Goal: Task Accomplishment & Management: Complete application form

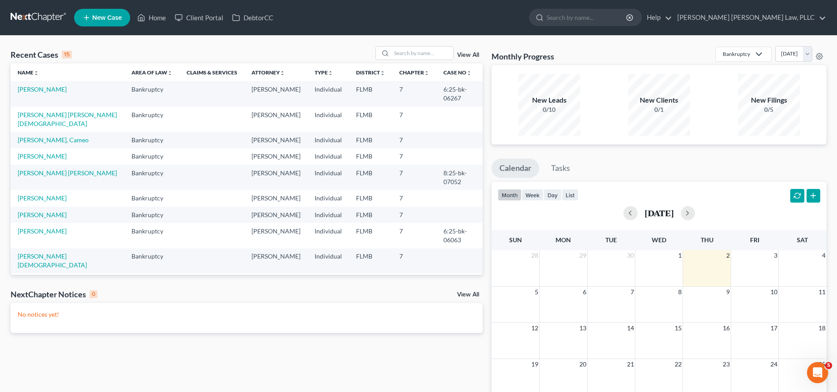
click at [103, 21] on span "New Case" at bounding box center [107, 18] width 30 height 7
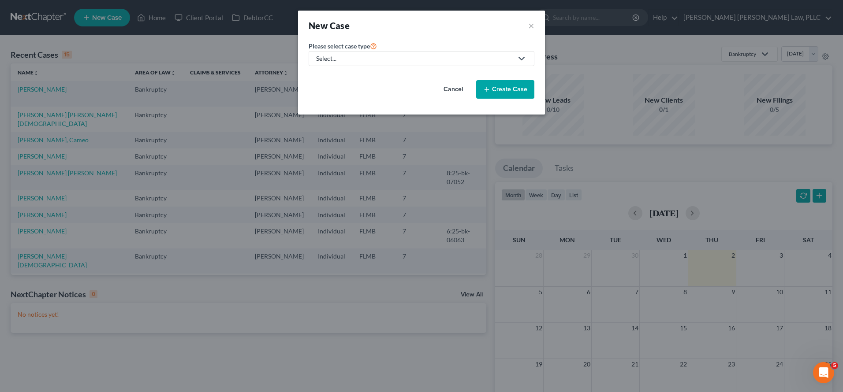
click at [426, 60] on div "Select..." at bounding box center [414, 58] width 197 height 9
click at [349, 75] on div "Bankruptcy" at bounding box center [340, 76] width 46 height 9
select select "15"
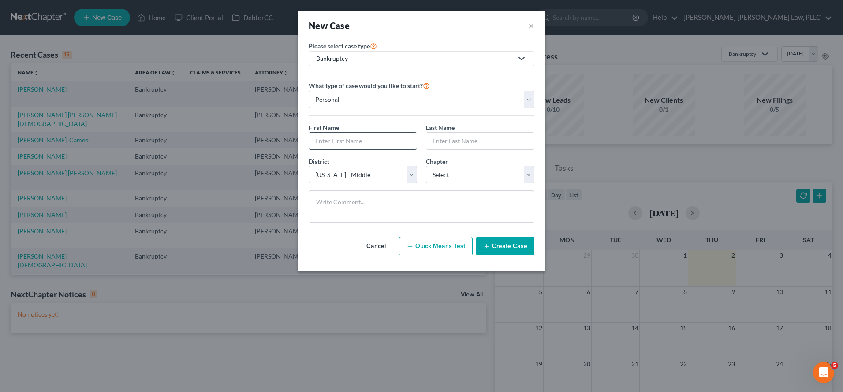
click at [356, 141] on input "text" at bounding box center [363, 141] width 108 height 17
paste input "Oji"
type input "Oji"
paste input "Dallas"
type input "Dallas"
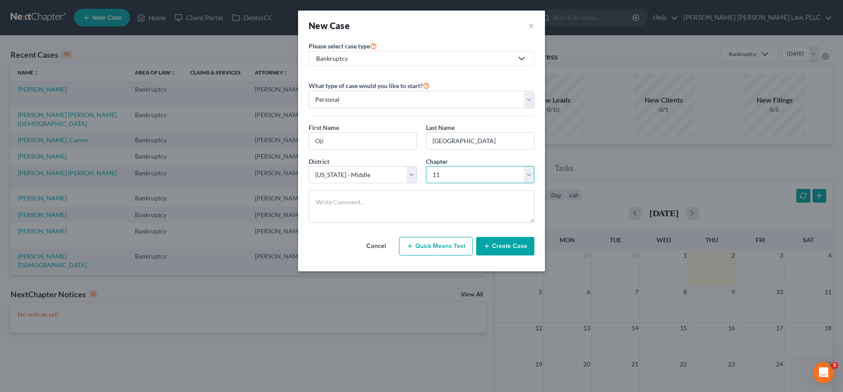
select select "0"
click at [502, 247] on button "Create Case" at bounding box center [505, 246] width 58 height 19
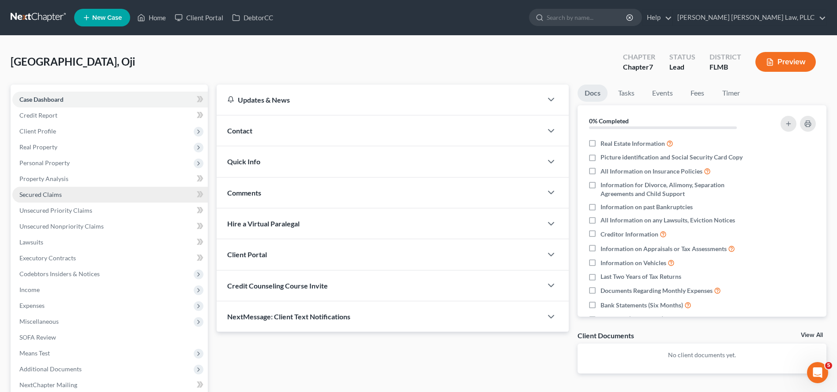
scroll to position [46, 0]
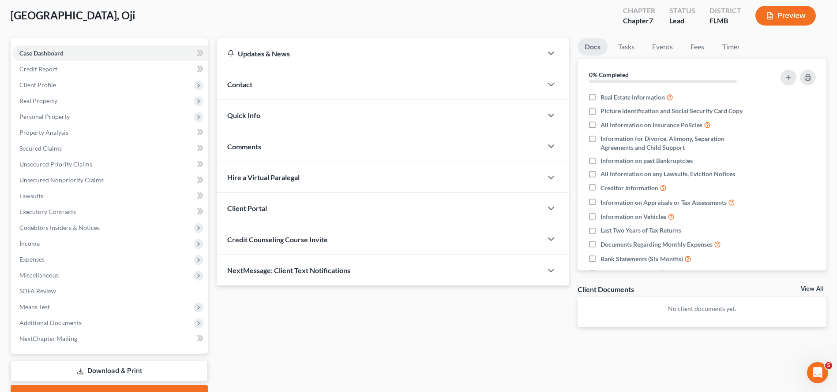
click at [318, 244] on div "Credit Counseling Course Invite" at bounding box center [379, 239] width 325 height 30
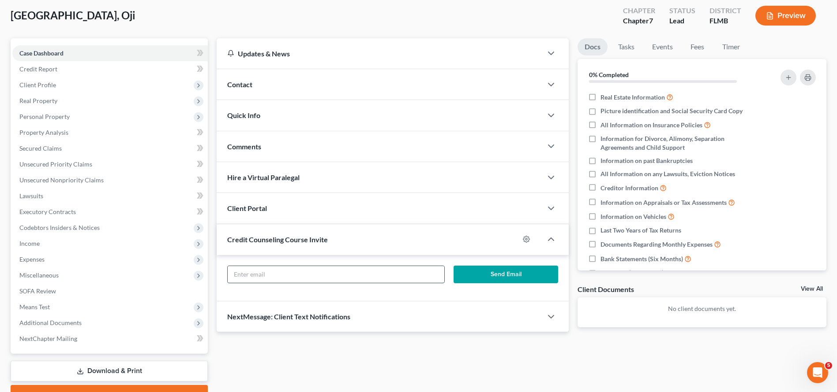
click at [335, 276] on input "text" at bounding box center [336, 274] width 217 height 17
paste input "ojiswish@gmail.com"
type input "ojiswish@gmail.com"
click at [512, 272] on button "Send Email" at bounding box center [505, 275] width 105 height 18
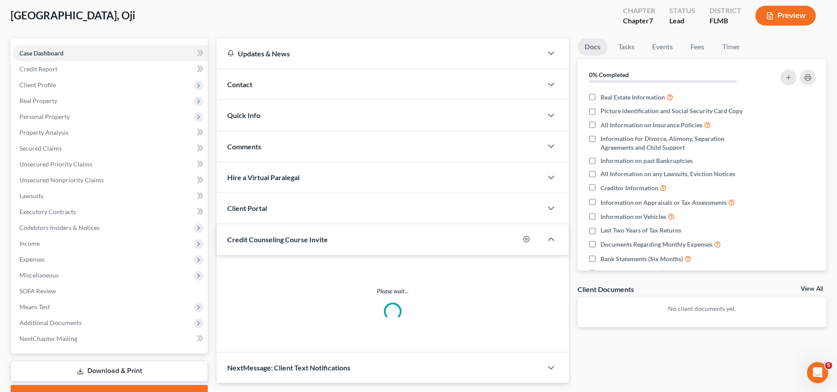
click at [264, 202] on div "Client Portal" at bounding box center [379, 208] width 325 height 30
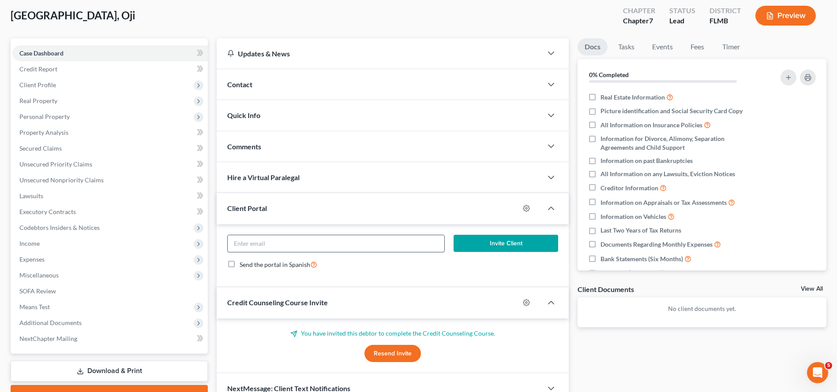
click at [296, 245] on input "email" at bounding box center [336, 243] width 217 height 17
paste input "ojiswish@gmail.com"
type input "ojiswish@gmail.com"
click at [501, 237] on button "Invite Client" at bounding box center [505, 244] width 105 height 18
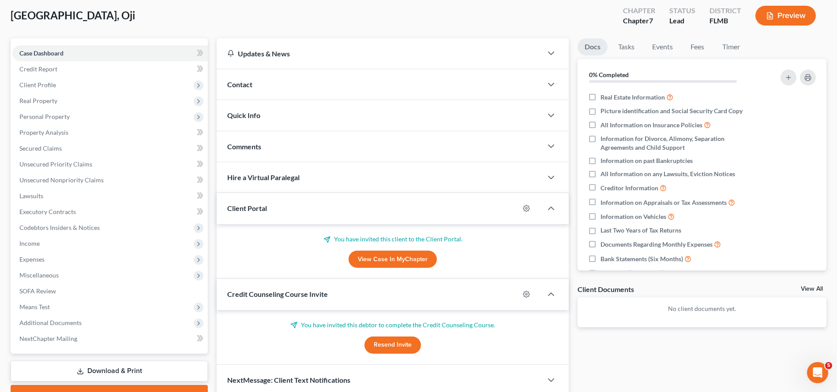
scroll to position [0, 0]
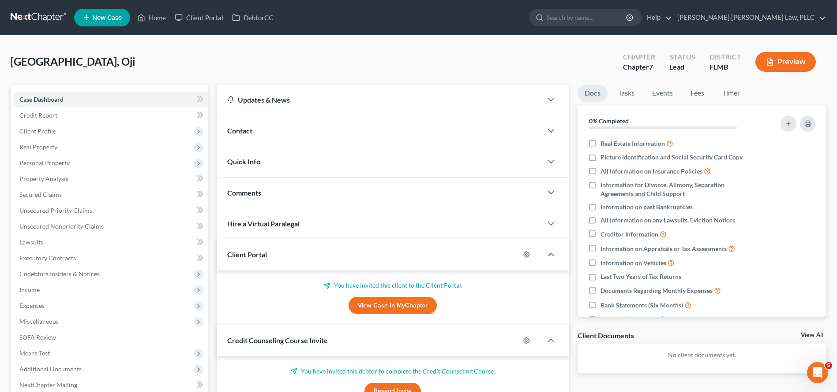
click at [28, 22] on link at bounding box center [39, 18] width 56 height 16
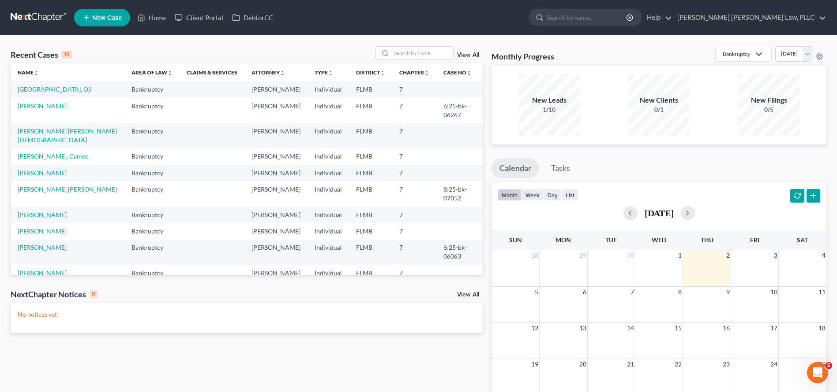
click at [32, 105] on link "[PERSON_NAME]" at bounding box center [42, 105] width 49 height 7
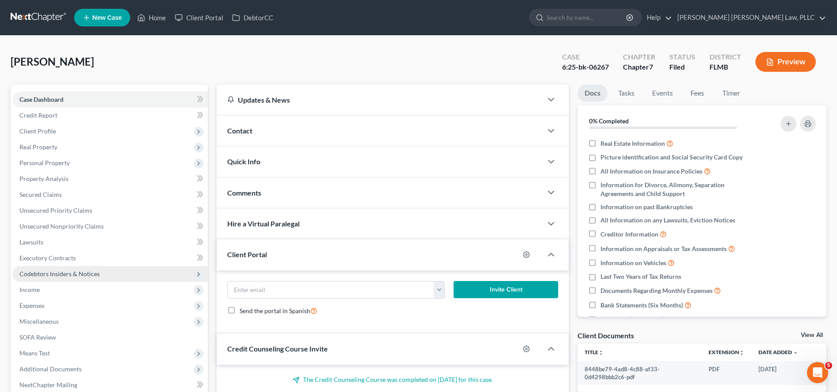
scroll to position [148, 0]
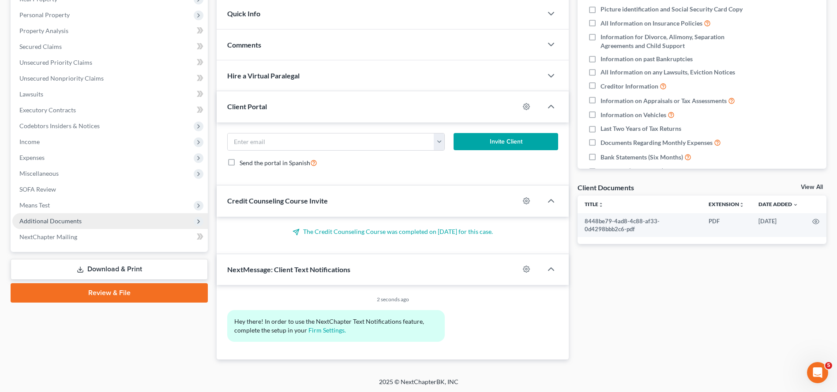
click at [66, 227] on span "Additional Documents" at bounding box center [109, 221] width 195 height 16
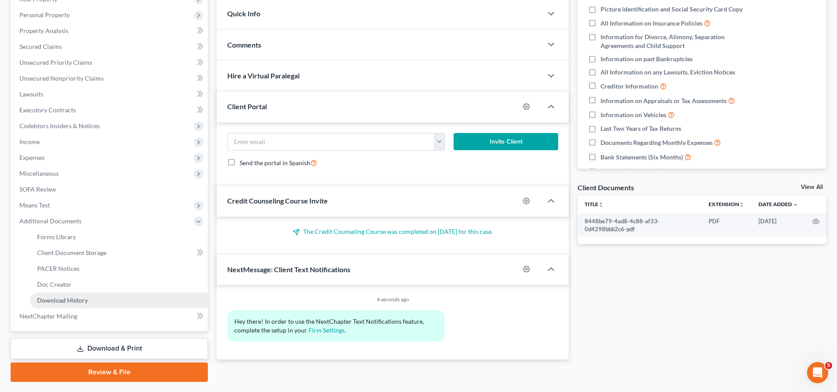
click at [62, 301] on span "Download History" at bounding box center [62, 300] width 51 height 7
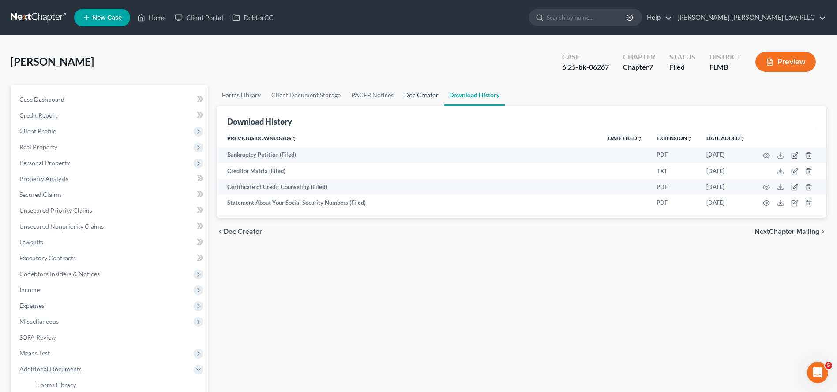
click at [416, 97] on link "Doc Creator" at bounding box center [421, 95] width 45 height 21
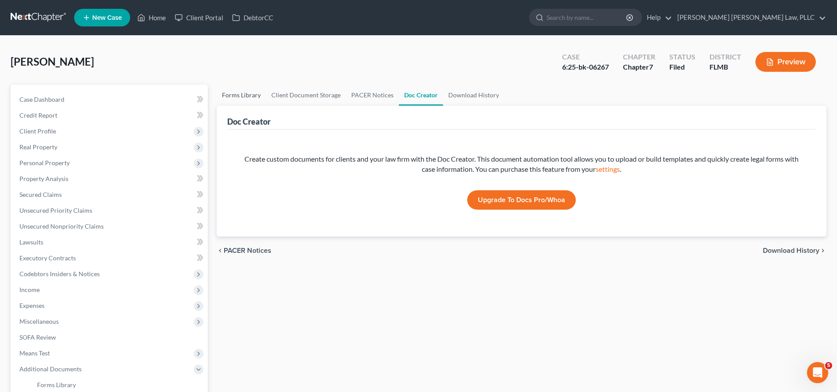
click at [262, 97] on link "Forms Library" at bounding box center [241, 95] width 49 height 21
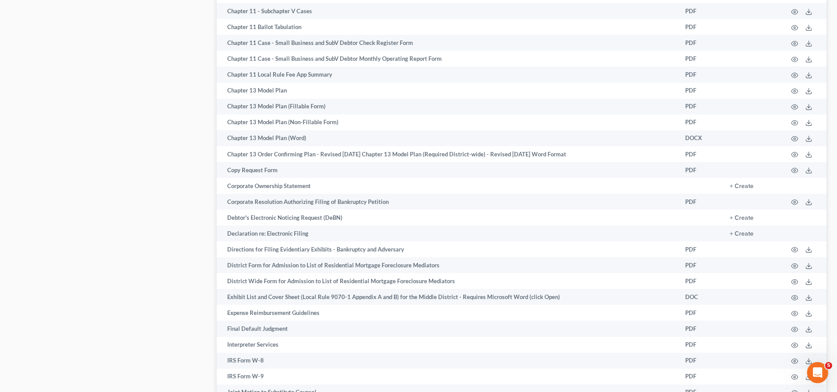
scroll to position [288, 0]
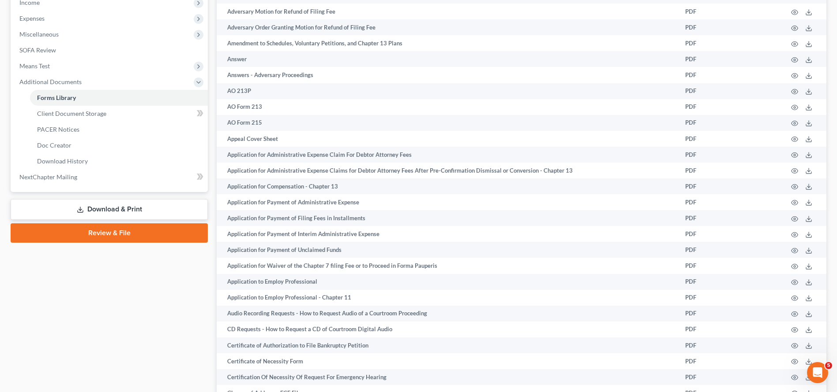
click at [107, 213] on link "Download & Print" at bounding box center [109, 209] width 197 height 21
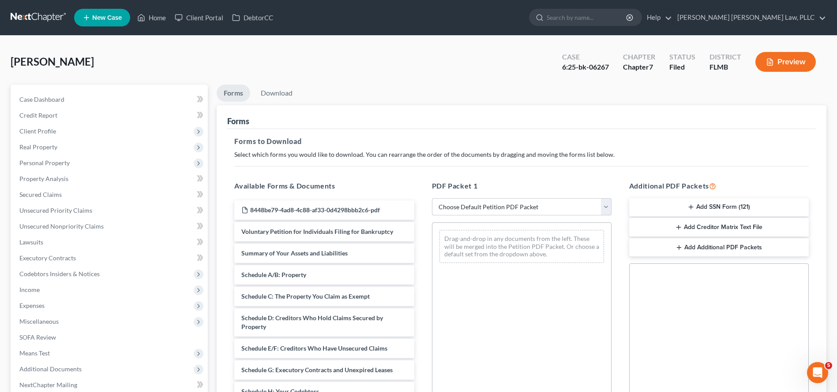
select select "3"
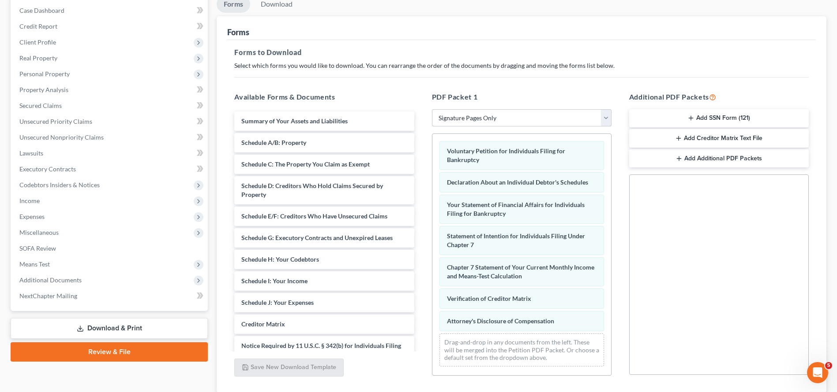
scroll to position [152, 0]
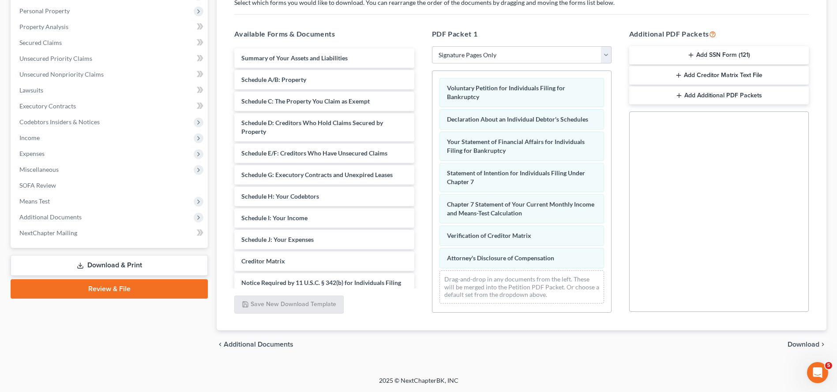
click at [691, 56] on line "button" at bounding box center [691, 55] width 0 height 4
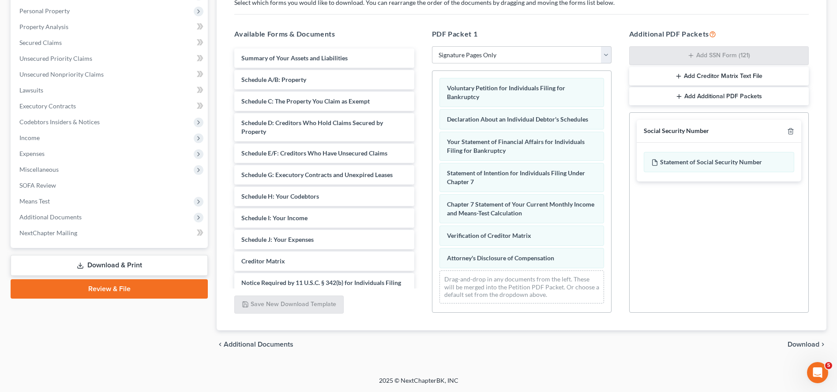
click at [825, 343] on icon "chevron_right" at bounding box center [822, 344] width 7 height 7
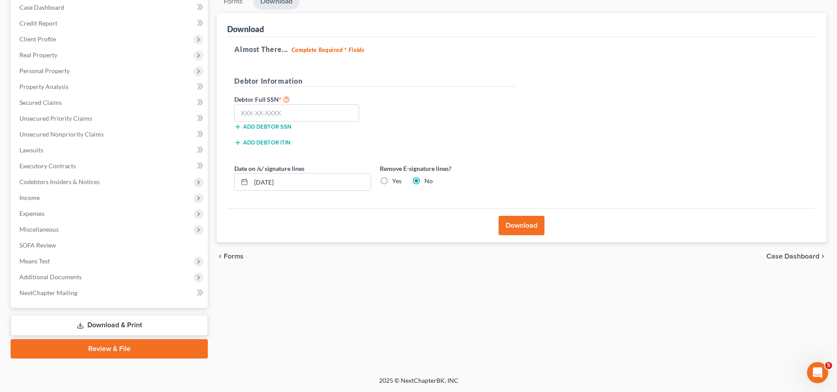
scroll to position [92, 0]
click at [270, 113] on input "text" at bounding box center [296, 114] width 125 height 18
type input "062-68-2004"
click at [533, 230] on button "Download" at bounding box center [521, 225] width 46 height 19
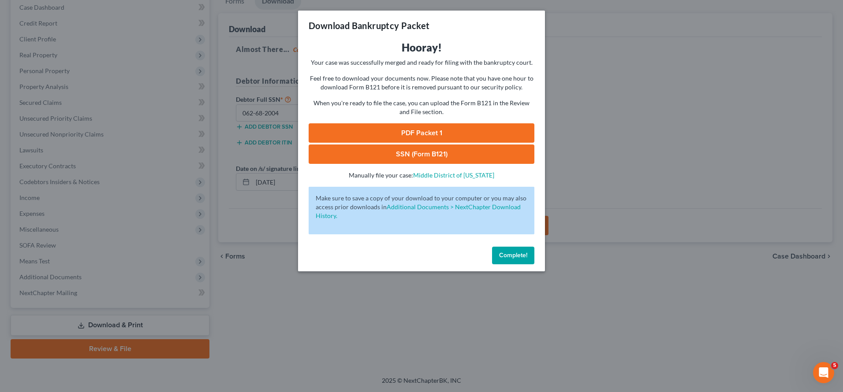
click at [440, 131] on link "PDF Packet 1" at bounding box center [422, 132] width 226 height 19
click at [448, 154] on link "SSN (Form B121)" at bounding box center [422, 154] width 226 height 19
click at [667, 123] on div "Download Bankruptcy Packet Hooray! Your case was successfully merged and ready …" at bounding box center [421, 196] width 843 height 392
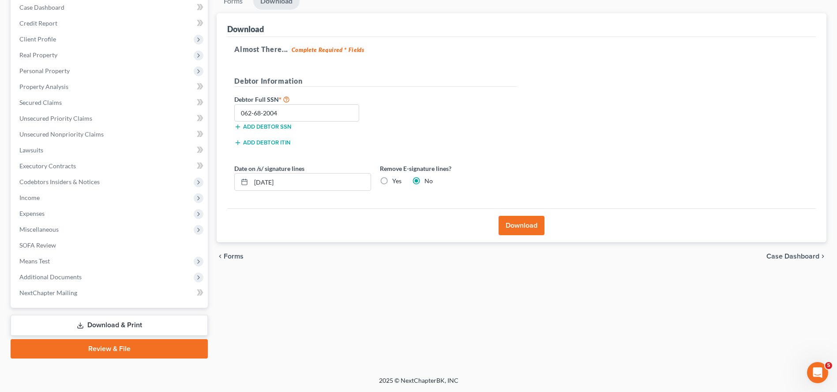
scroll to position [0, 0]
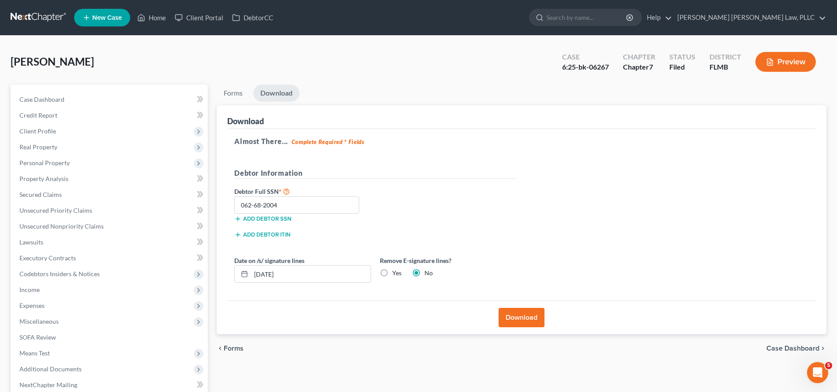
click at [34, 15] on link at bounding box center [39, 18] width 56 height 16
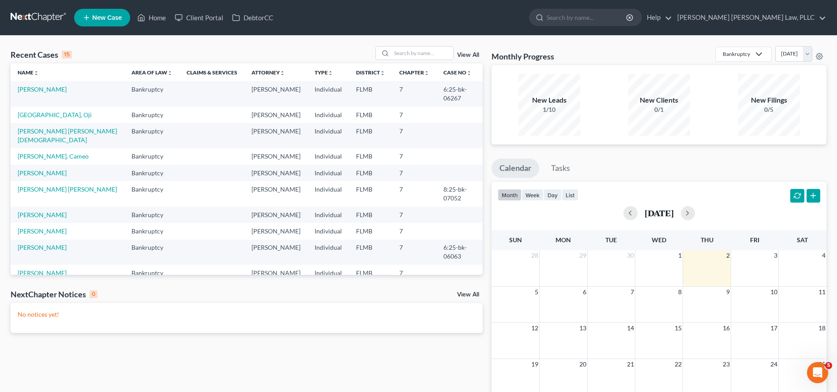
click at [56, 269] on link "[PERSON_NAME][DEMOGRAPHIC_DATA]" at bounding box center [52, 277] width 69 height 16
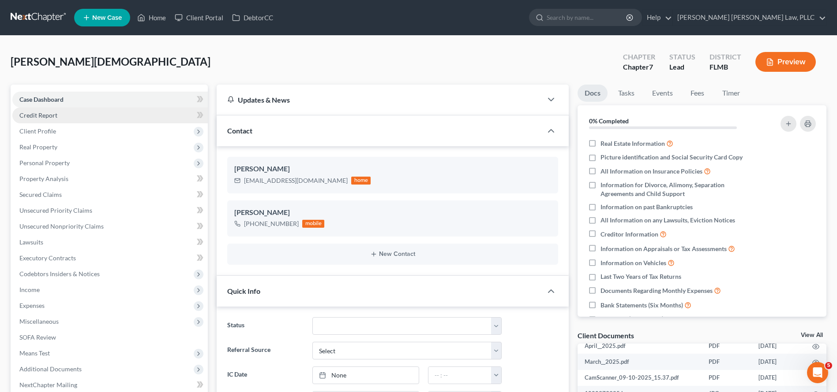
click at [63, 117] on link "Credit Report" at bounding box center [109, 116] width 195 height 16
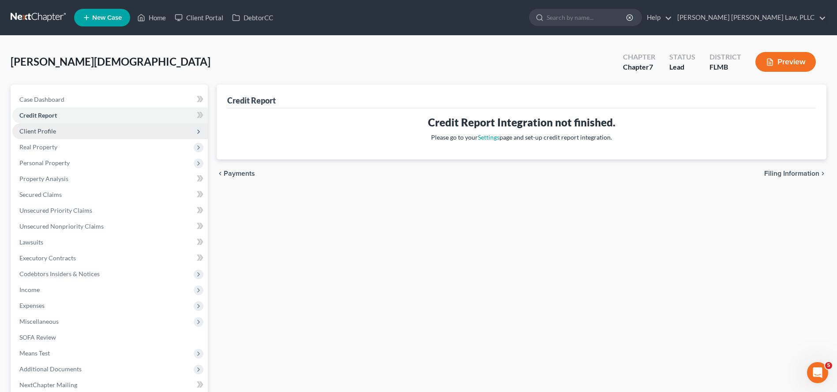
click at [60, 132] on span "Client Profile" at bounding box center [109, 131] width 195 height 16
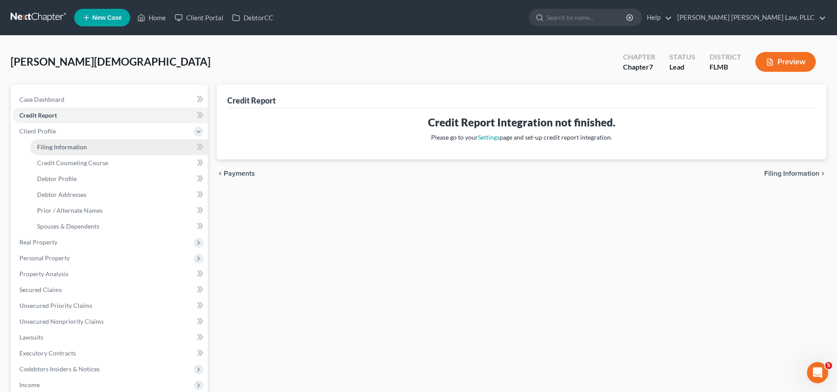
click at [60, 148] on span "Filing Information" at bounding box center [62, 146] width 50 height 7
select select "1"
select select "0"
select select "9"
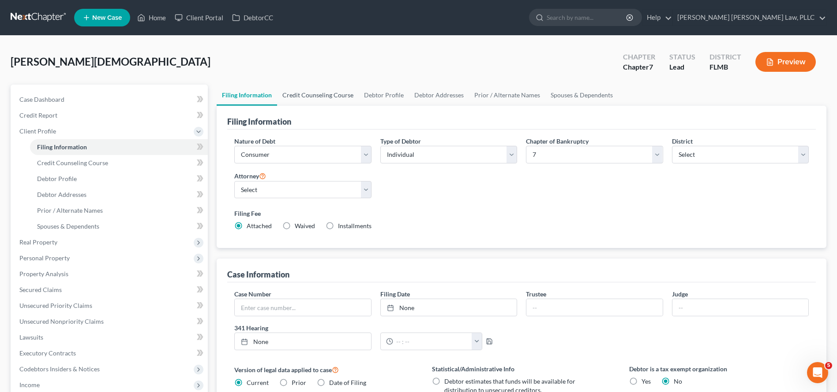
click at [332, 97] on link "Credit Counseling Course" at bounding box center [318, 95] width 82 height 21
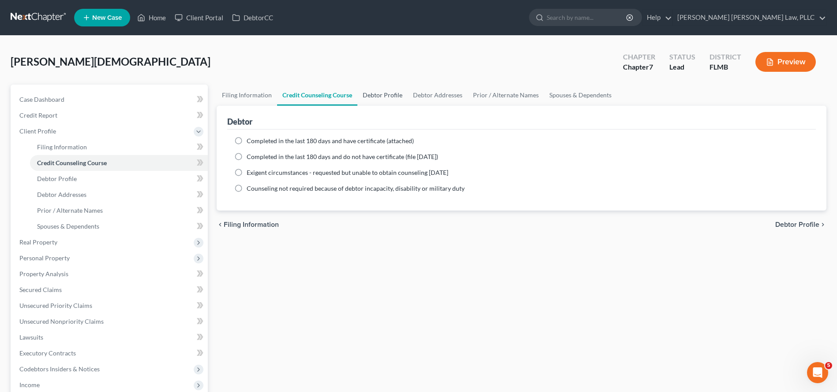
click at [388, 97] on link "Debtor Profile" at bounding box center [382, 95] width 50 height 21
select select "0"
select select "1"
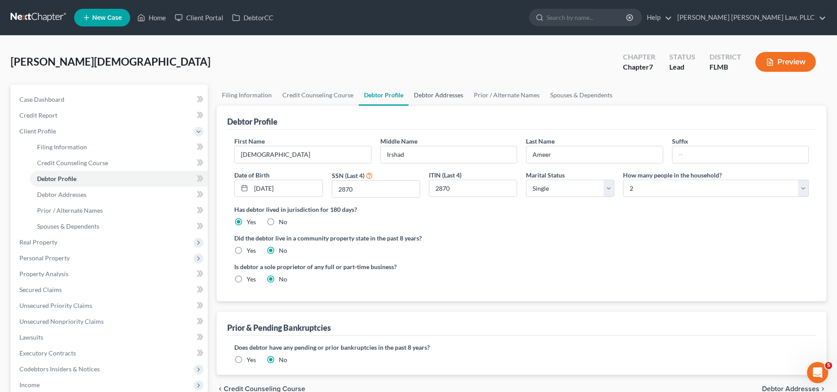
click at [415, 95] on link "Debtor Addresses" at bounding box center [438, 95] width 60 height 21
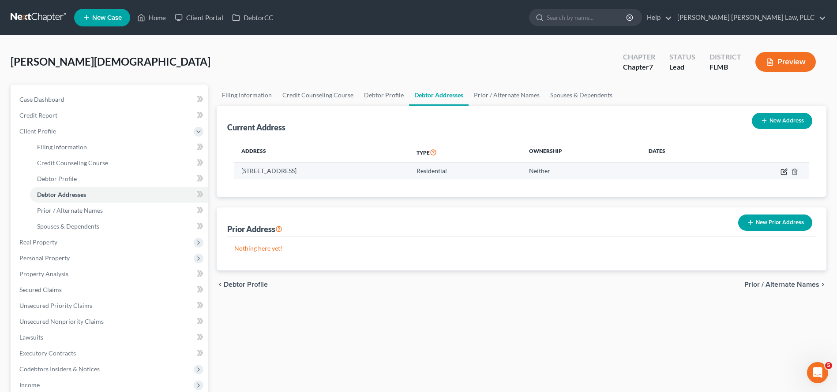
click at [784, 172] on icon "button" at bounding box center [784, 171] width 4 height 4
select select "9"
select select "0"
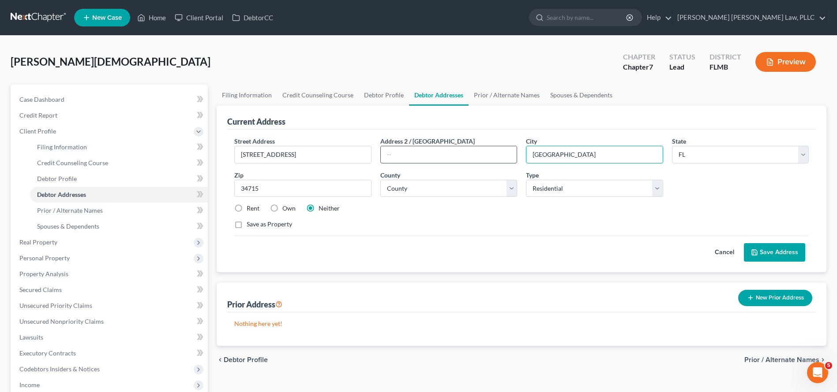
drag, startPoint x: 576, startPoint y: 161, endPoint x: 470, endPoint y: 150, distance: 106.8
type input "Clermont"
click at [780, 259] on button "Save Address" at bounding box center [774, 252] width 61 height 19
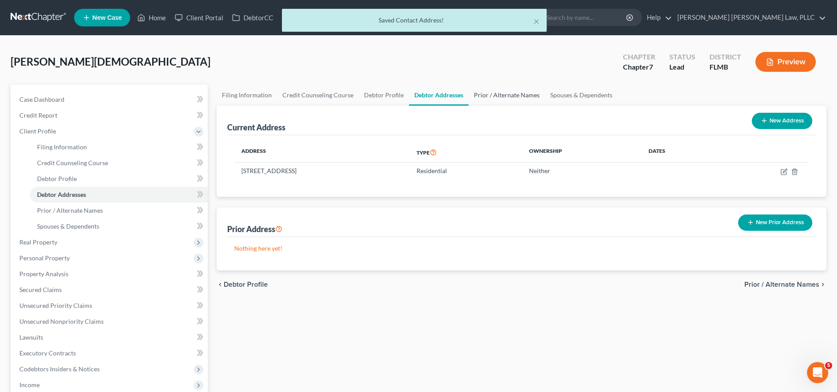
click at [488, 95] on link "Prior / Alternate Names" at bounding box center [506, 95] width 76 height 21
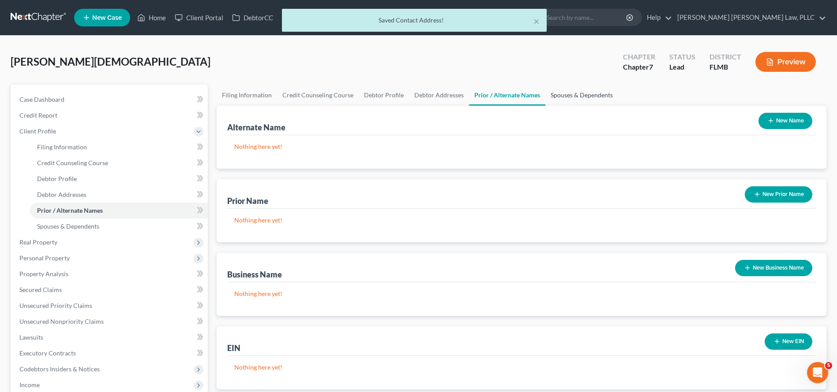
click at [592, 94] on link "Spouses & Dependents" at bounding box center [581, 95] width 73 height 21
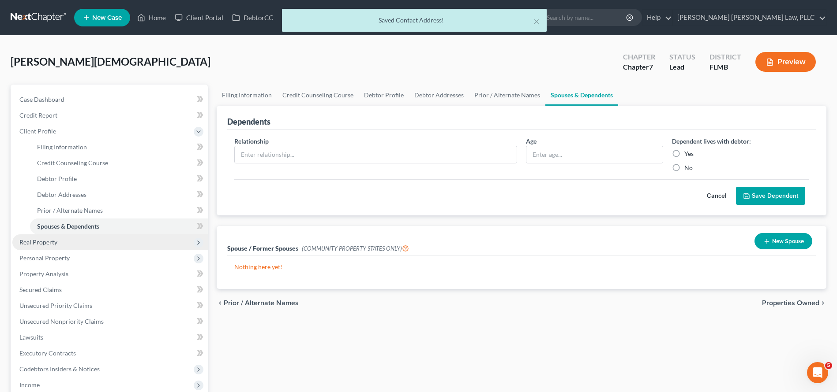
click at [88, 244] on span "Real Property" at bounding box center [109, 243] width 195 height 16
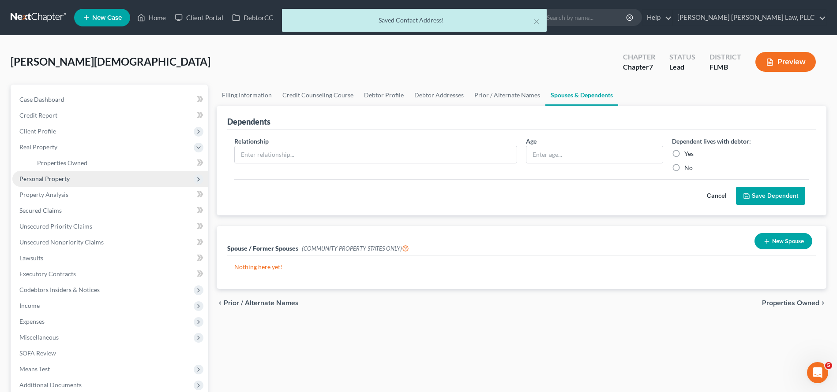
click at [65, 179] on span "Personal Property" at bounding box center [44, 178] width 50 height 7
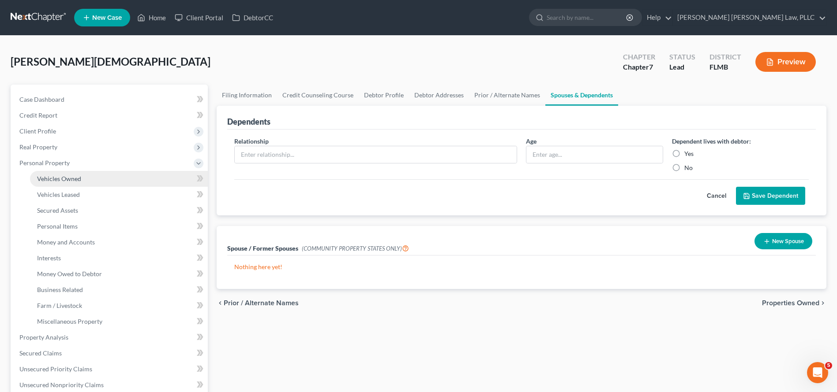
click at [65, 179] on span "Vehicles Owned" at bounding box center [59, 178] width 44 height 7
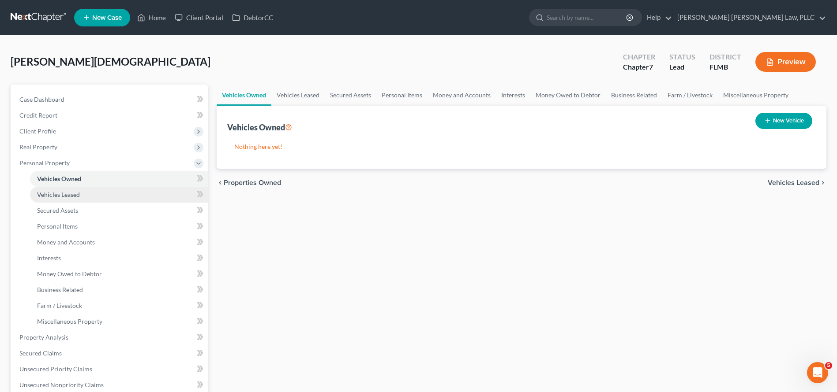
click at [65, 198] on link "Vehicles Leased" at bounding box center [119, 195] width 178 height 16
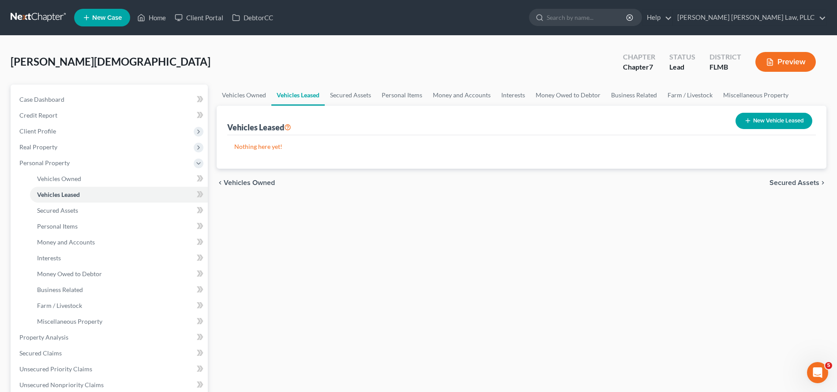
scroll to position [231, 0]
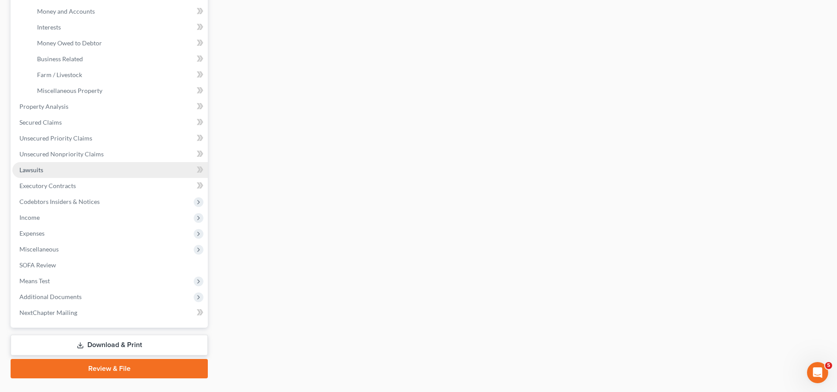
click at [47, 168] on link "Lawsuits" at bounding box center [109, 170] width 195 height 16
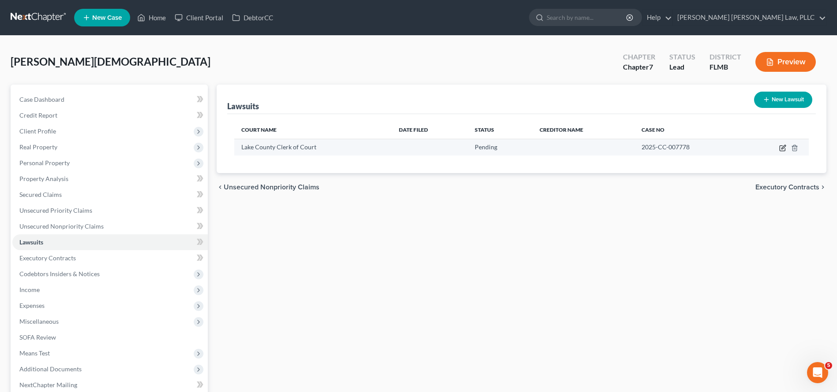
click at [781, 148] on icon "button" at bounding box center [782, 148] width 7 height 7
select select "9"
select select "0"
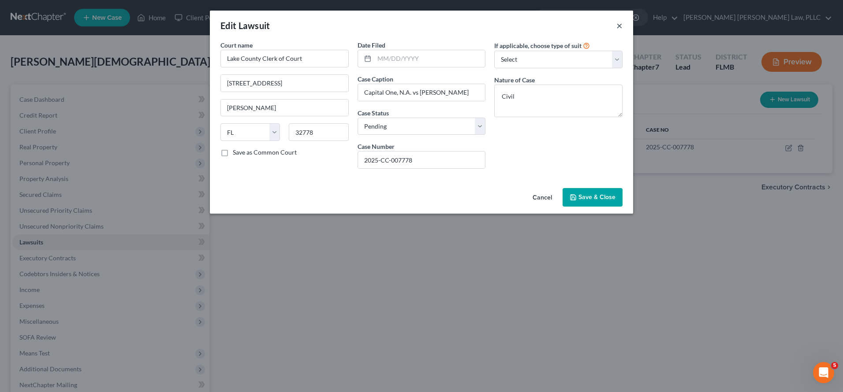
click at [622, 28] on button "×" at bounding box center [620, 25] width 6 height 11
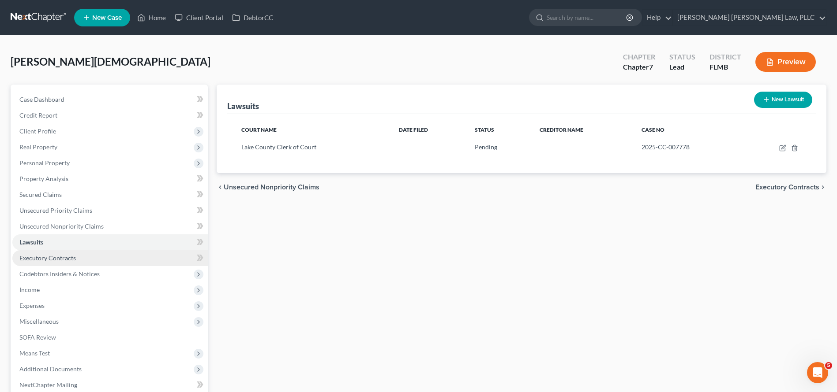
click at [39, 258] on span "Executory Contracts" at bounding box center [47, 257] width 56 height 7
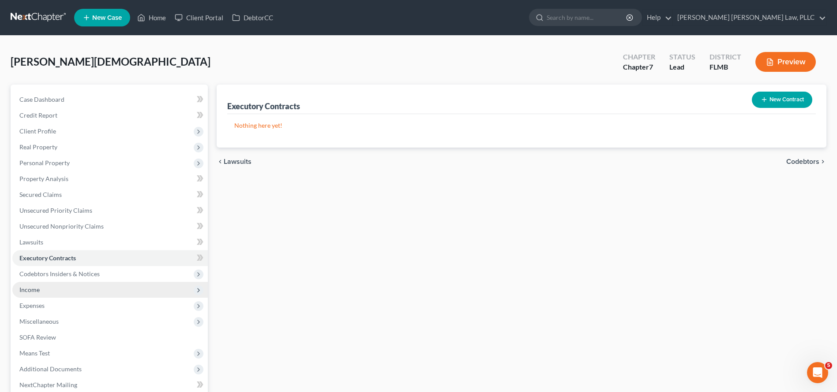
click at [40, 293] on span "Income" at bounding box center [109, 290] width 195 height 16
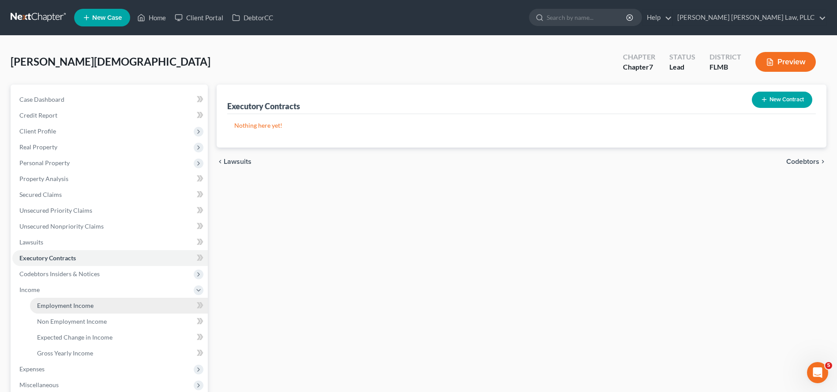
click at [43, 305] on span "Employment Income" at bounding box center [65, 305] width 56 height 7
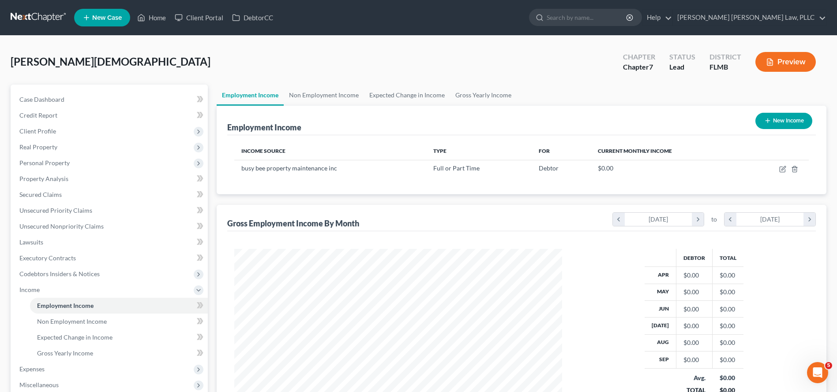
scroll to position [164, 345]
click at [319, 101] on link "Non Employment Income" at bounding box center [324, 95] width 80 height 21
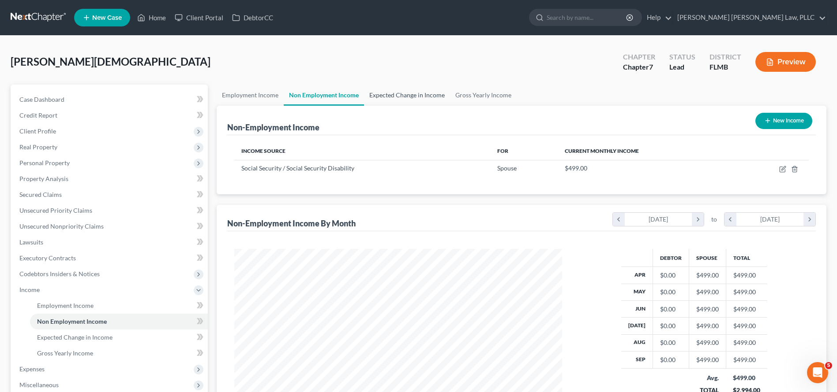
scroll to position [164, 345]
click at [376, 100] on link "Expected Change in Income" at bounding box center [407, 95] width 86 height 21
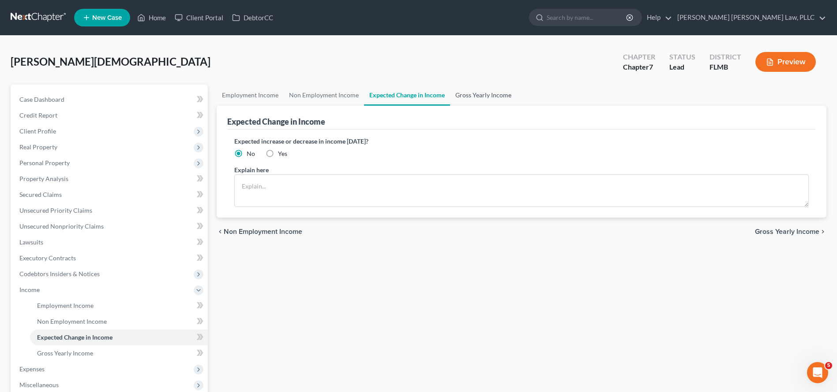
click at [450, 99] on link "Gross Yearly Income" at bounding box center [483, 95] width 67 height 21
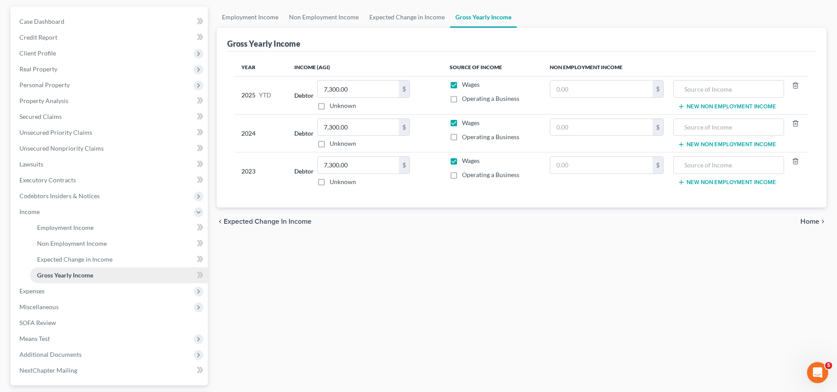
scroll to position [136, 0]
